Goal: Information Seeking & Learning: Learn about a topic

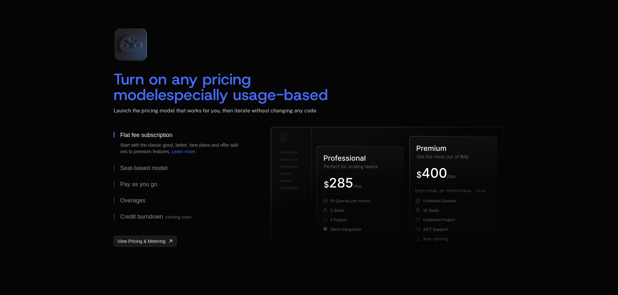
scroll to position [926, 0]
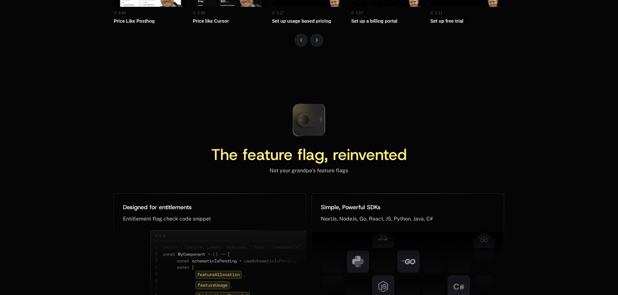
scroll to position [2925, 0]
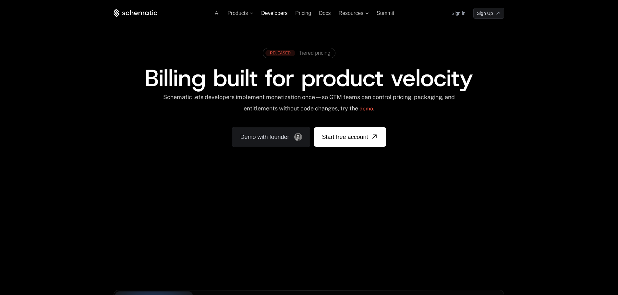
click at [285, 14] on span "Developers" at bounding box center [274, 13] width 26 height 6
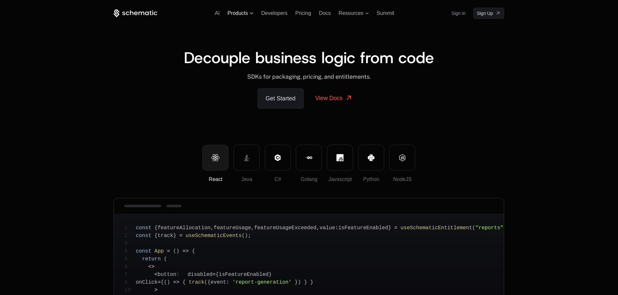
click at [240, 15] on span "Products" at bounding box center [237, 13] width 20 height 6
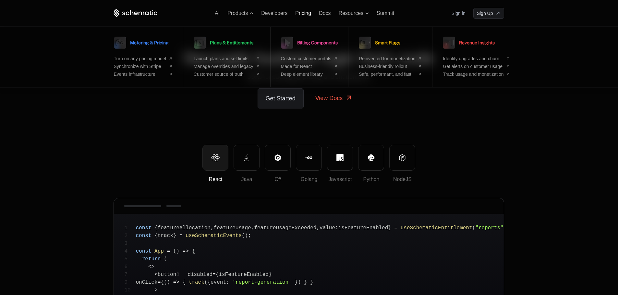
click at [305, 14] on span "Pricing" at bounding box center [303, 13] width 16 height 6
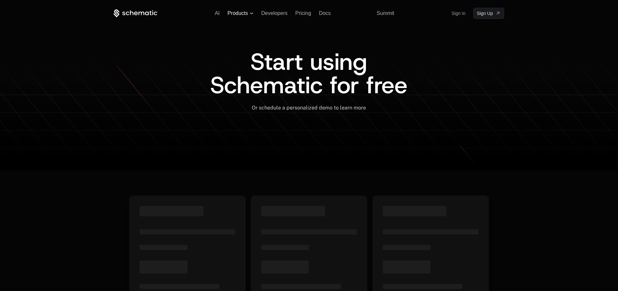
click at [236, 11] on span "Products" at bounding box center [237, 13] width 20 height 6
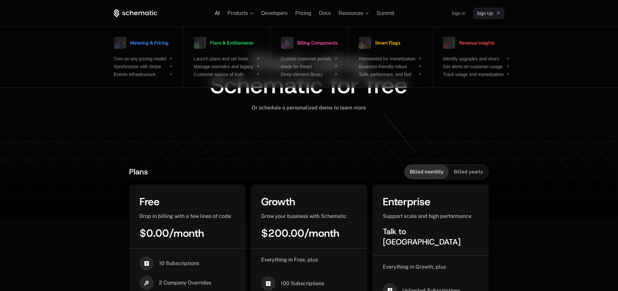
click at [218, 13] on span "AI" at bounding box center [217, 13] width 5 height 6
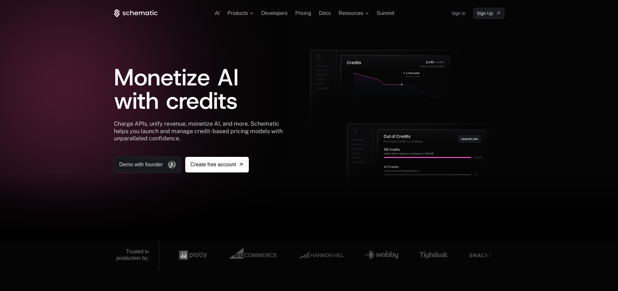
click at [139, 11] on icon at bounding box center [136, 13] width 44 height 8
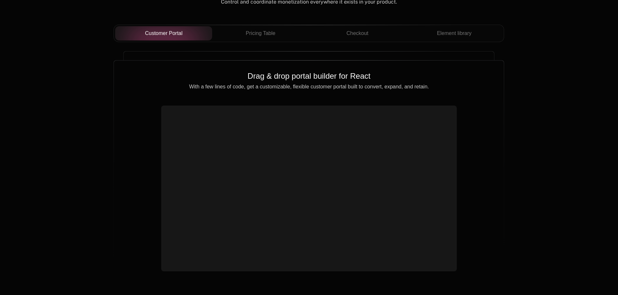
scroll to position [2335, 0]
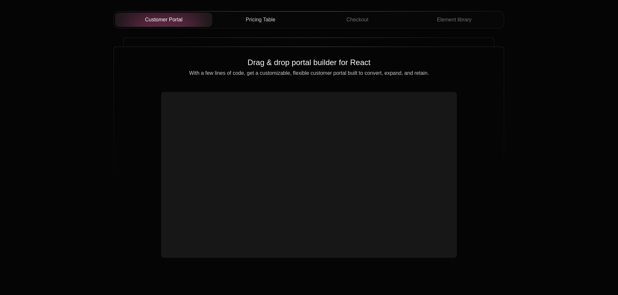
click at [266, 27] on div "Customer Portal Pricing Table Checkout Element library" at bounding box center [309, 20] width 390 height 18
click at [448, 23] on span "Element library" at bounding box center [454, 20] width 35 height 8
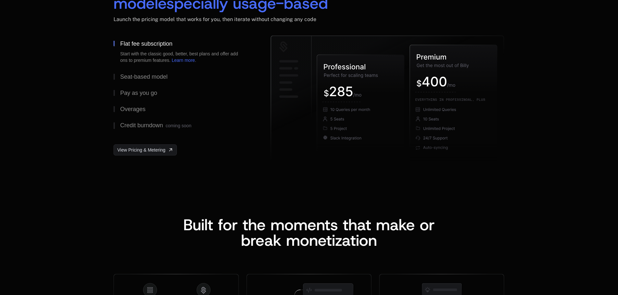
scroll to position [973, 0]
